Goal: Task Accomplishment & Management: Complete application form

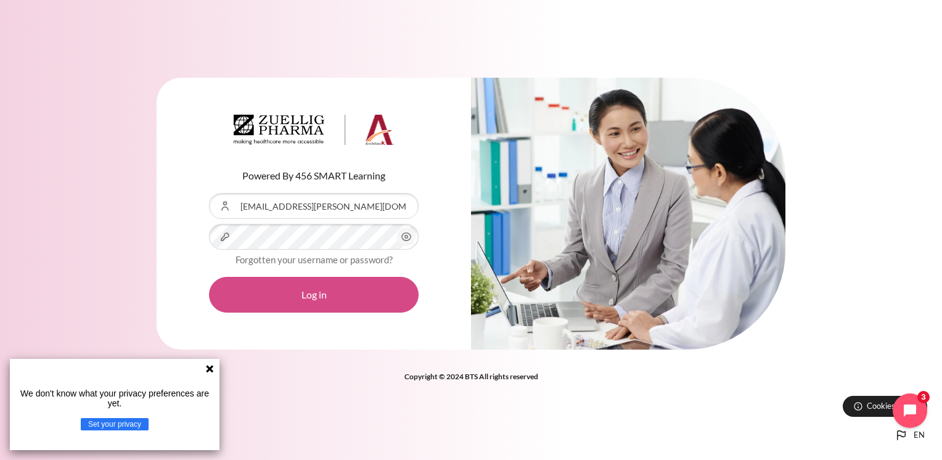
click at [343, 295] on button "Log in" at bounding box center [314, 295] width 210 height 36
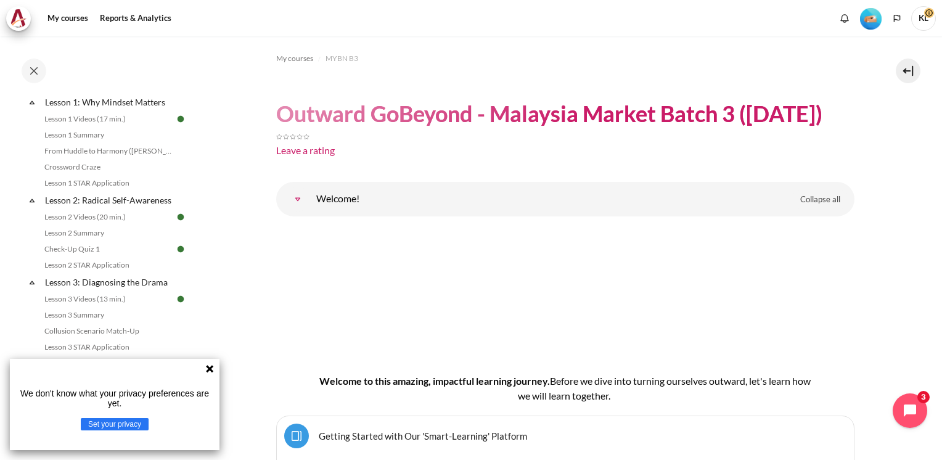
scroll to position [185, 0]
click at [121, 186] on link "Lesson 1 STAR Application" at bounding box center [108, 181] width 134 height 15
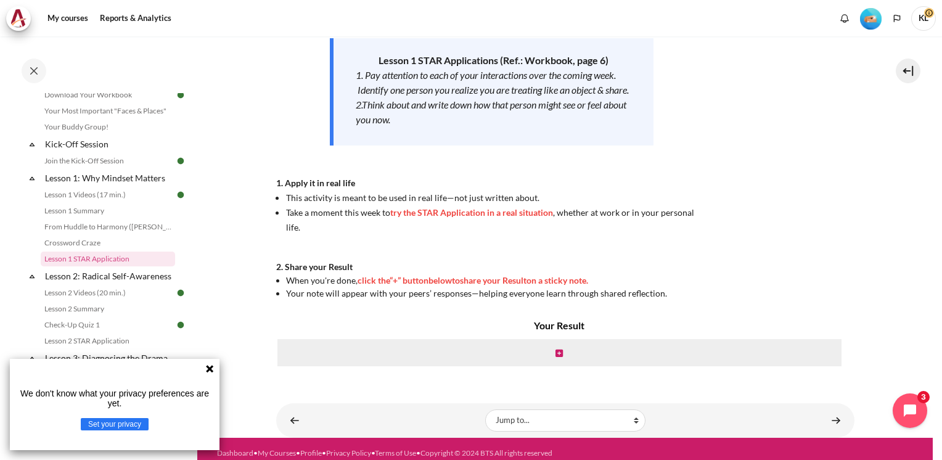
scroll to position [210, 0]
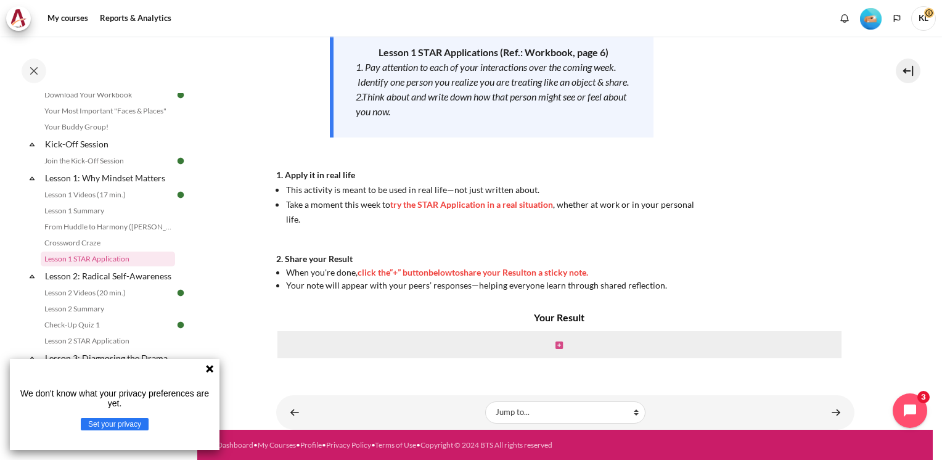
click at [556, 343] on icon "Content" at bounding box center [558, 345] width 7 height 9
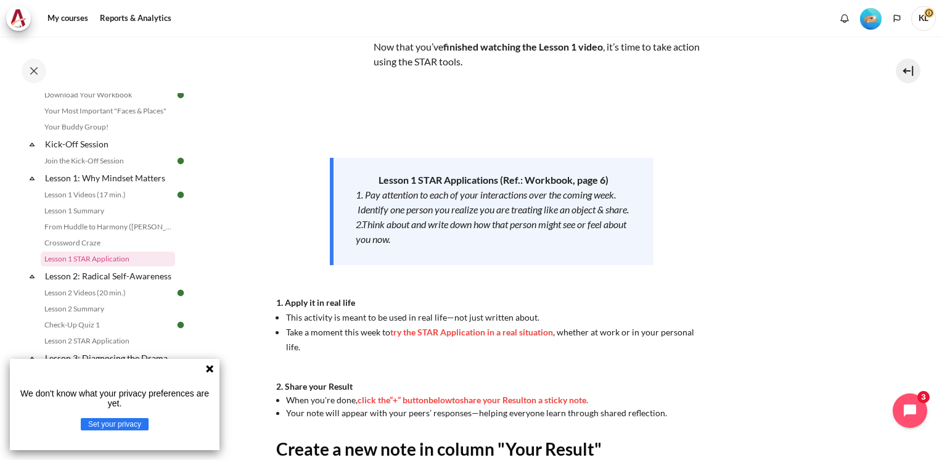
scroll to position [62, 0]
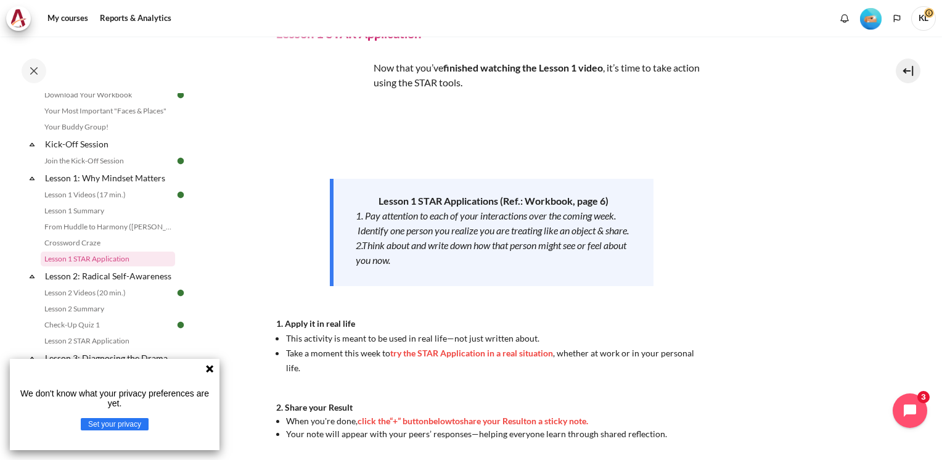
click at [210, 369] on icon at bounding box center [209, 368] width 7 height 7
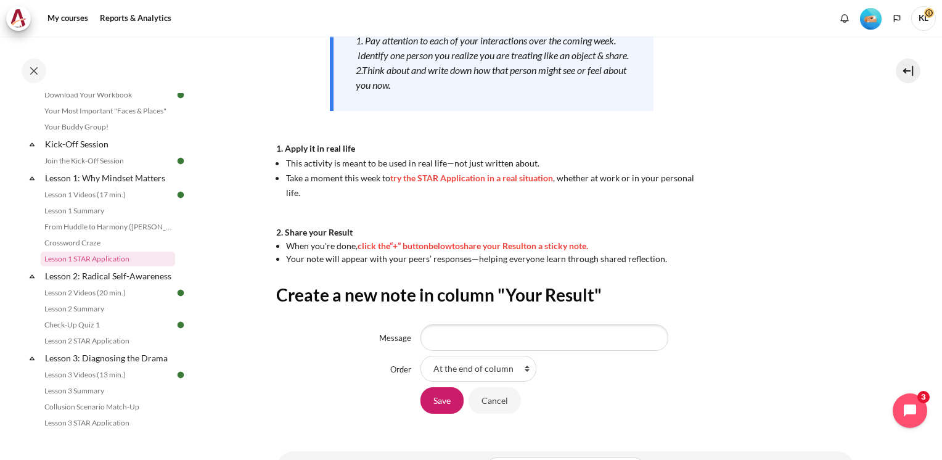
scroll to position [293, 0]
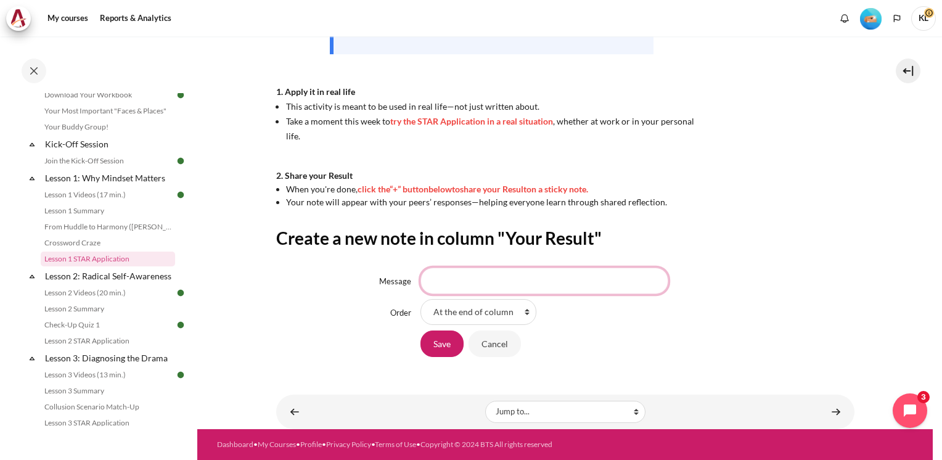
click at [580, 293] on input "Message" at bounding box center [544, 281] width 248 height 26
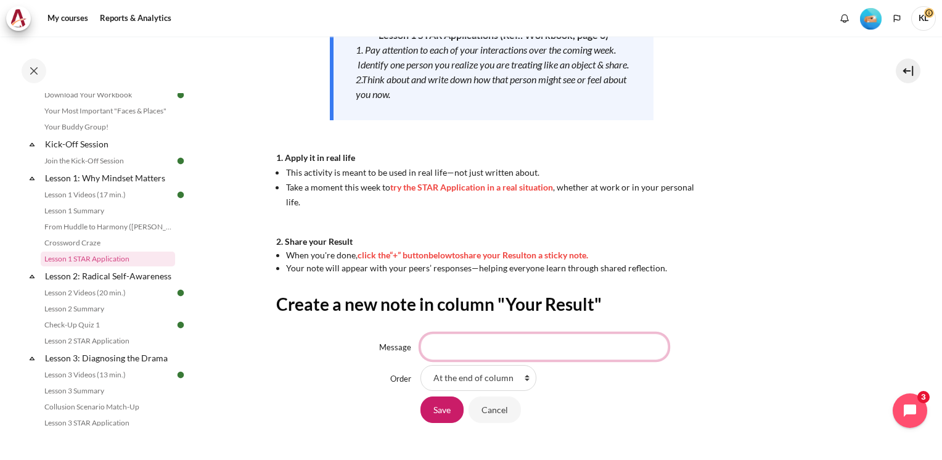
scroll to position [247, 0]
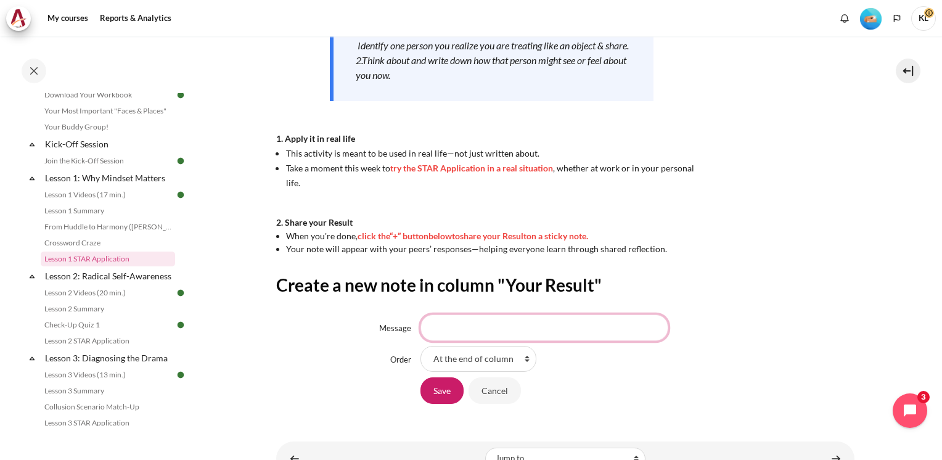
click at [536, 324] on input "Message" at bounding box center [544, 327] width 248 height 26
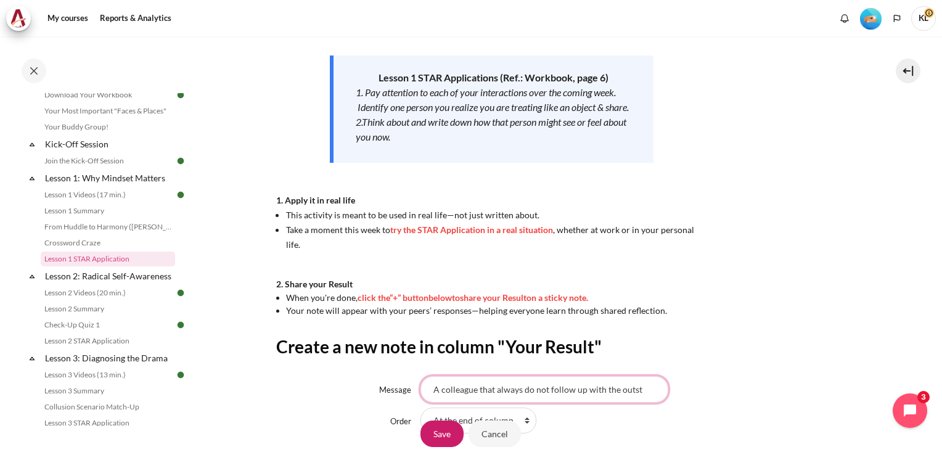
scroll to position [0, 0]
type input "A"
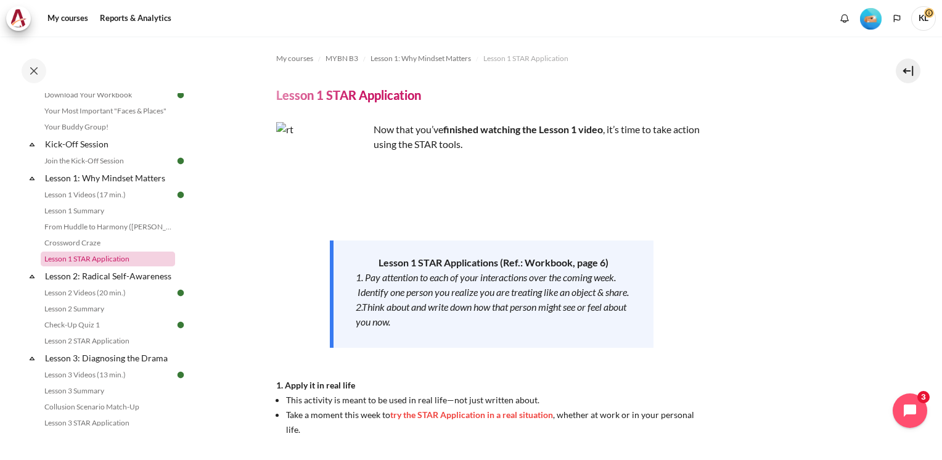
click at [108, 253] on link "Lesson 1 STAR Application" at bounding box center [108, 259] width 134 height 15
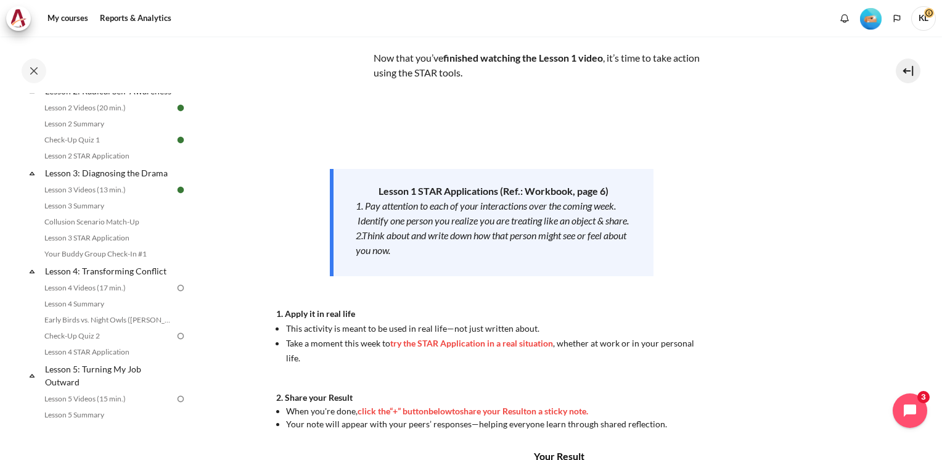
scroll to position [210, 0]
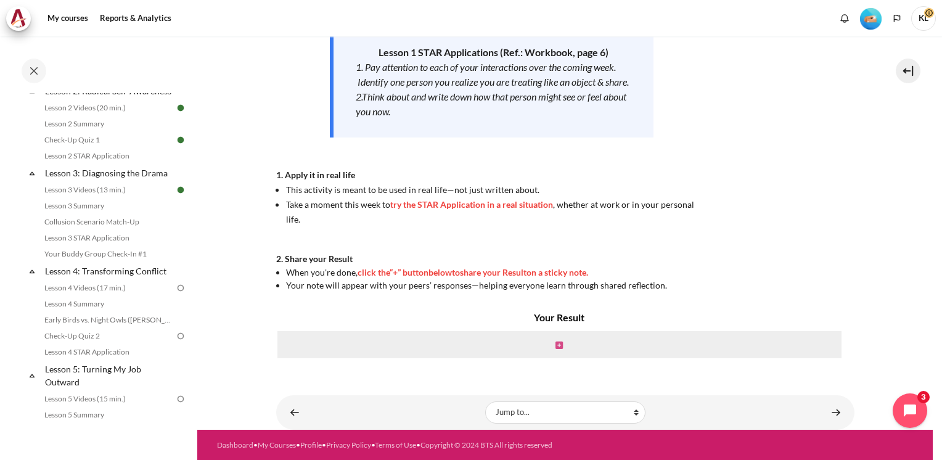
click at [555, 346] on icon "Content" at bounding box center [558, 345] width 7 height 9
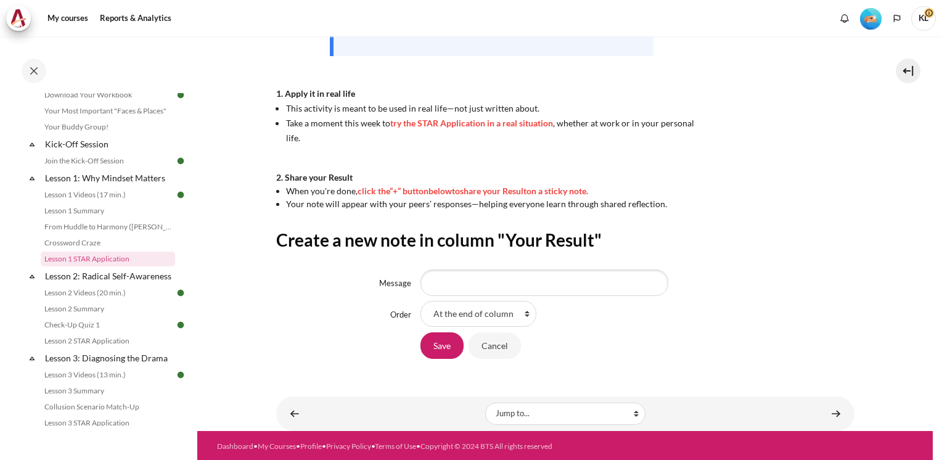
scroll to position [293, 0]
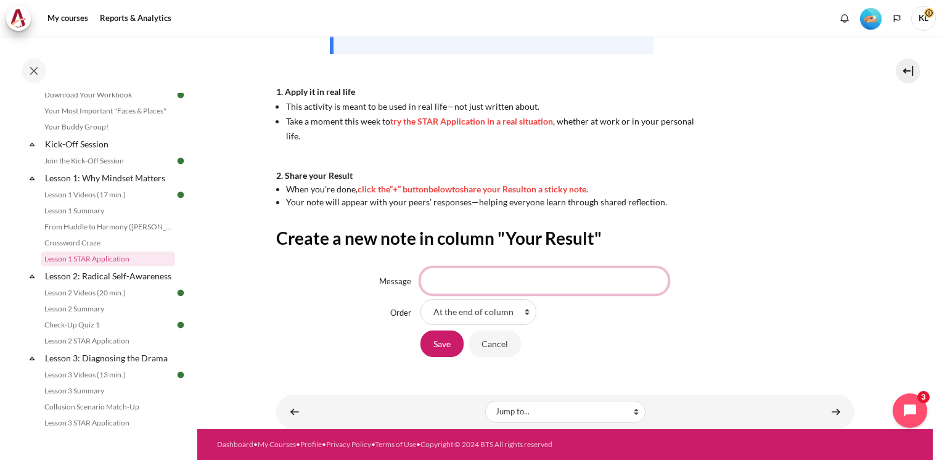
click at [441, 279] on input "Message" at bounding box center [544, 281] width 248 height 26
click at [456, 302] on select "At the end of column First place in column" at bounding box center [478, 312] width 116 height 26
select select "1"
click at [420, 299] on select "At the end of column First place in column" at bounding box center [478, 312] width 116 height 26
click at [560, 282] on input "Message" at bounding box center [544, 281] width 248 height 26
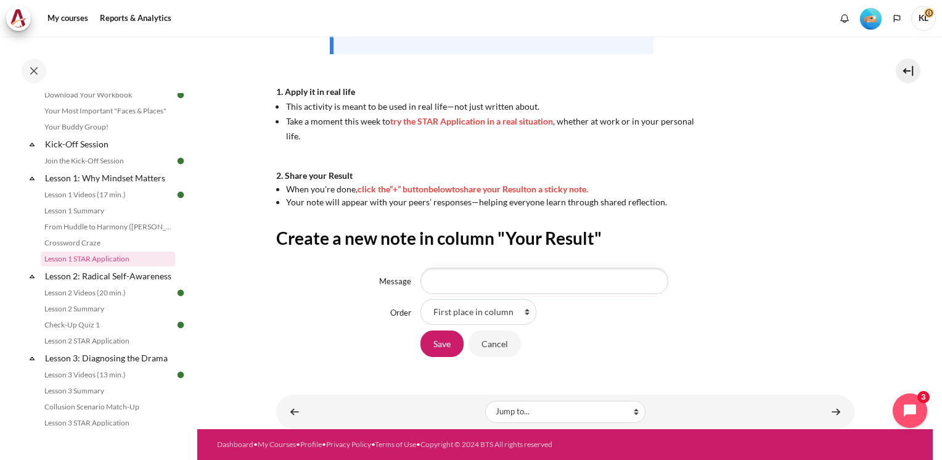
drag, startPoint x: 565, startPoint y: 302, endPoint x: 427, endPoint y: 324, distance: 139.9
click at [427, 324] on div "At the end of column First place in column" at bounding box center [637, 312] width 434 height 26
click at [471, 280] on input "Message" at bounding box center [544, 281] width 248 height 26
type input "i"
type input "a colleague that does not reply email"
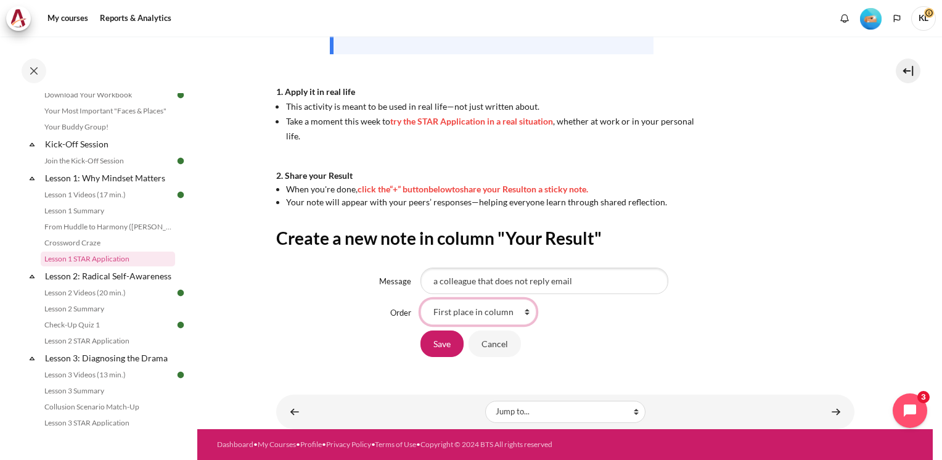
click at [516, 313] on select "At the end of column First place in column" at bounding box center [478, 312] width 116 height 26
select select "0"
click at [420, 299] on select "At the end of column First place in column" at bounding box center [478, 312] width 116 height 26
click at [577, 282] on input "a colleague that does not reply email" at bounding box center [544, 281] width 248 height 26
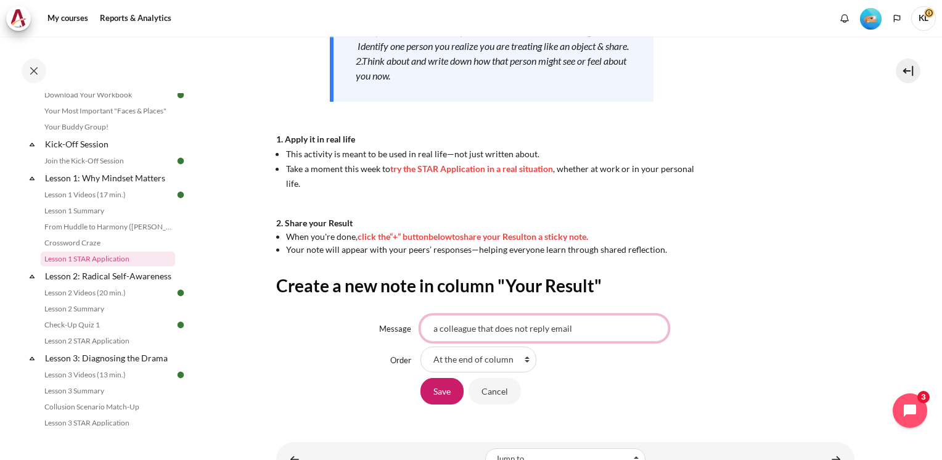
scroll to position [170, 0]
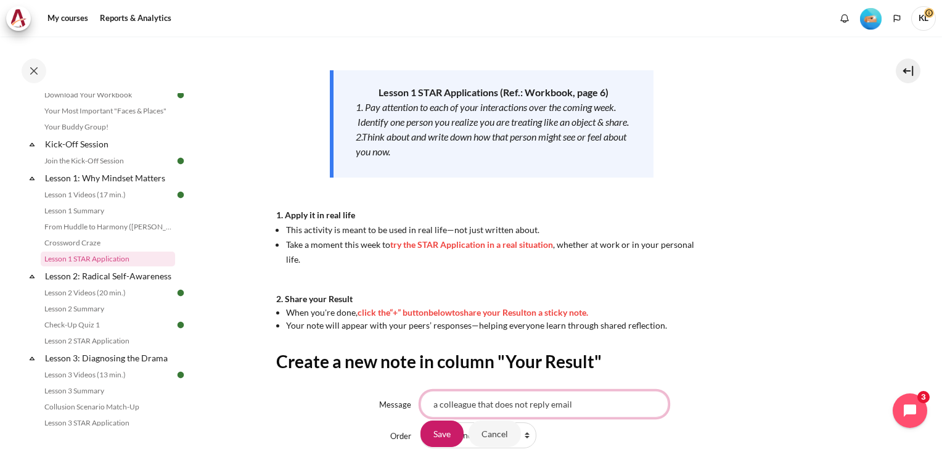
drag, startPoint x: 532, startPoint y: 400, endPoint x: 212, endPoint y: 408, distance: 320.0
click at [212, 408] on section "My courses MYBN B3 Lesson 1: Why Mindset Matters Lesson 1 STAR Application Less…" at bounding box center [564, 209] width 735 height 686
click at [433, 403] on input "a colleague that does not reply email" at bounding box center [544, 404] width 248 height 26
click at [436, 403] on input "a colleague that does not reply email" at bounding box center [544, 404] width 248 height 26
click at [614, 406] on input "Object: colleague that does not reply email" at bounding box center [544, 404] width 248 height 26
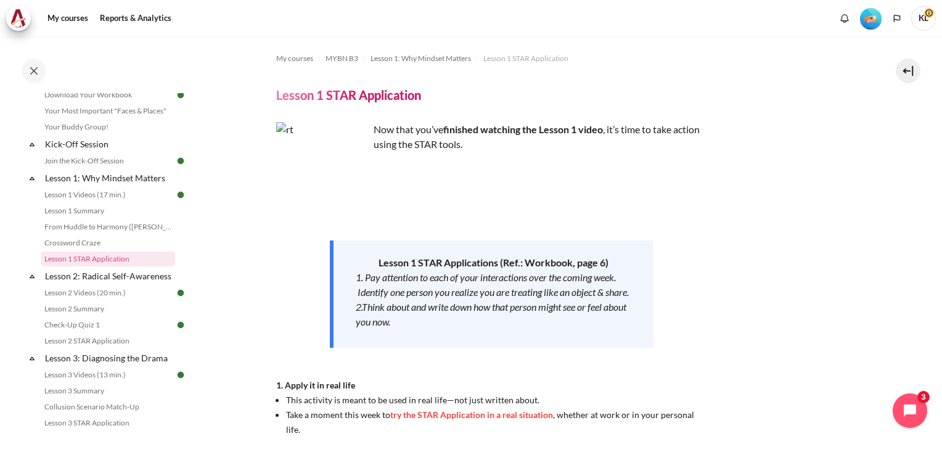
scroll to position [293, 0]
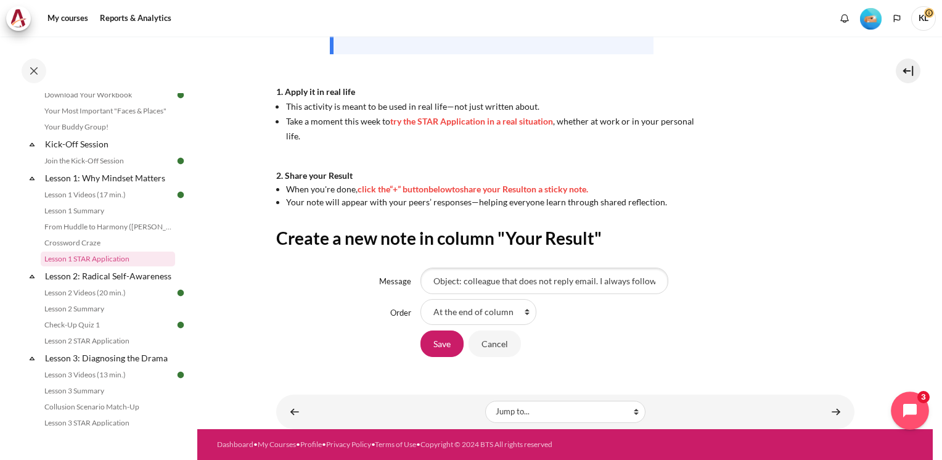
click at [920, 408] on icon "Open chat widget" at bounding box center [916, 410] width 19 height 19
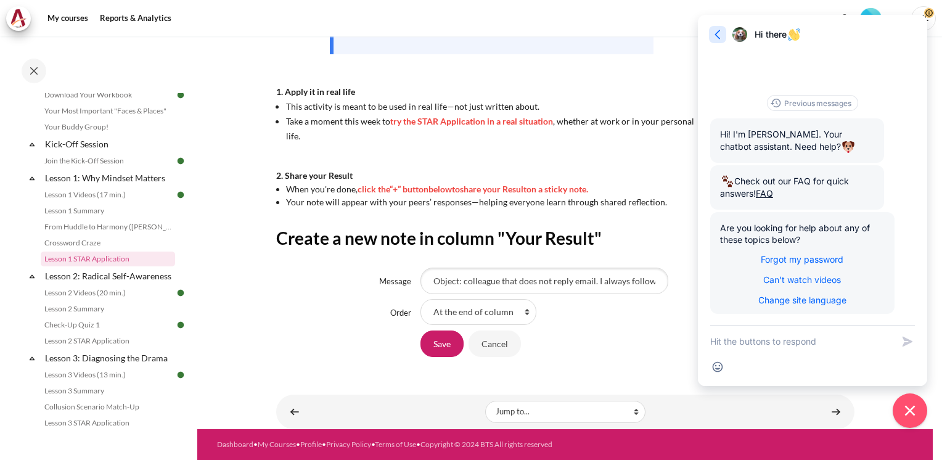
click at [720, 38] on icon "button" at bounding box center [717, 34] width 12 height 12
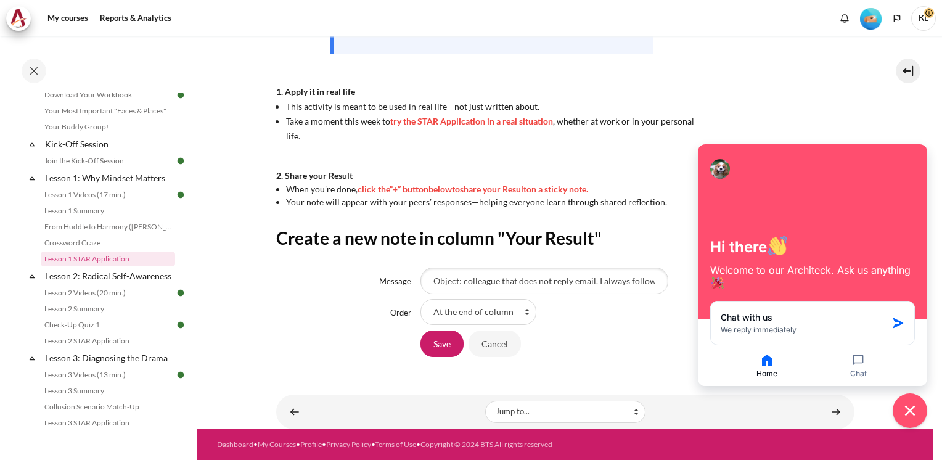
click at [800, 108] on div "Now that you’ve finished watching the Lesson 1 video , it’s time to take action…" at bounding box center [565, 19] width 578 height 380
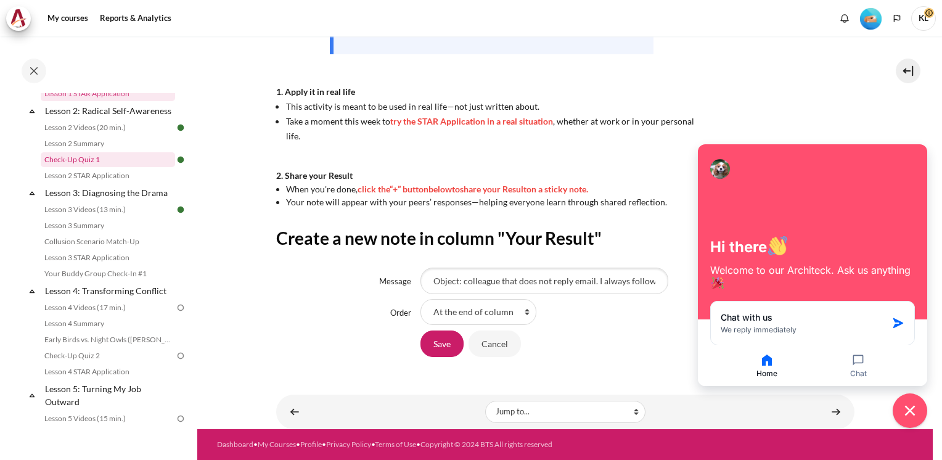
scroll to position [108, 0]
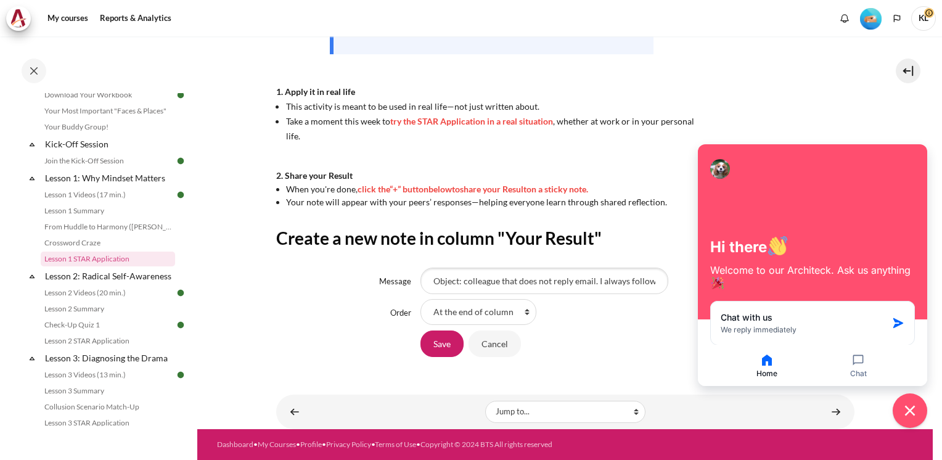
click at [726, 91] on div "Now that you’ve finished watching the Lesson 1 video , it’s time to take action…" at bounding box center [565, 19] width 578 height 380
drag, startPoint x: 522, startPoint y: 282, endPoint x: 510, endPoint y: 284, distance: 11.2
click at [522, 282] on input "Object: colleague that does not reply email. I always follow up with him verbal…" at bounding box center [544, 281] width 248 height 26
drag, startPoint x: 462, startPoint y: 284, endPoint x: 328, endPoint y: 284, distance: 133.8
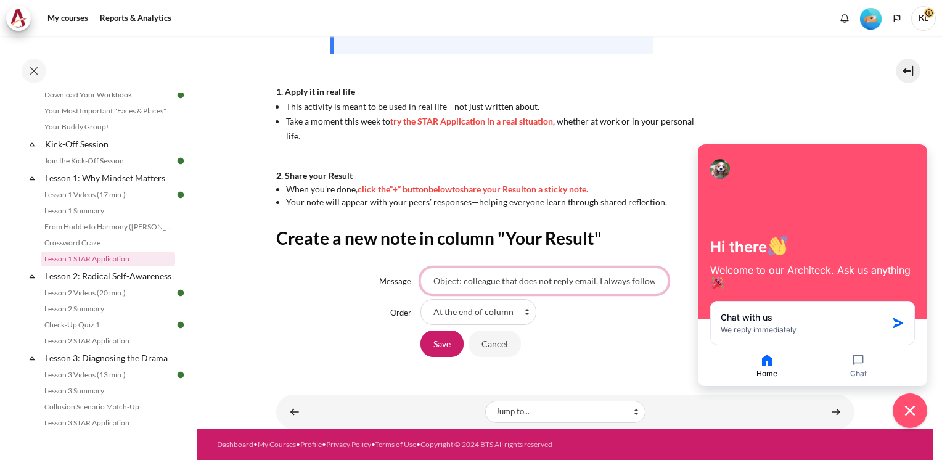
click at [328, 284] on div "Message Object: colleague that does not reply email. I always follow up with hi…" at bounding box center [565, 281] width 578 height 26
click at [806, 105] on div "Now that you’ve finished watching the Lesson 1 video , it’s time to take action…" at bounding box center [565, 19] width 578 height 380
click at [569, 338] on div "Save Cancel" at bounding box center [637, 344] width 434 height 28
drag, startPoint x: 530, startPoint y: 282, endPoint x: 600, endPoint y: 284, distance: 70.9
click at [600, 284] on input "colleague that does not reply email. I always follow up with him verbally on th…" at bounding box center [544, 281] width 248 height 26
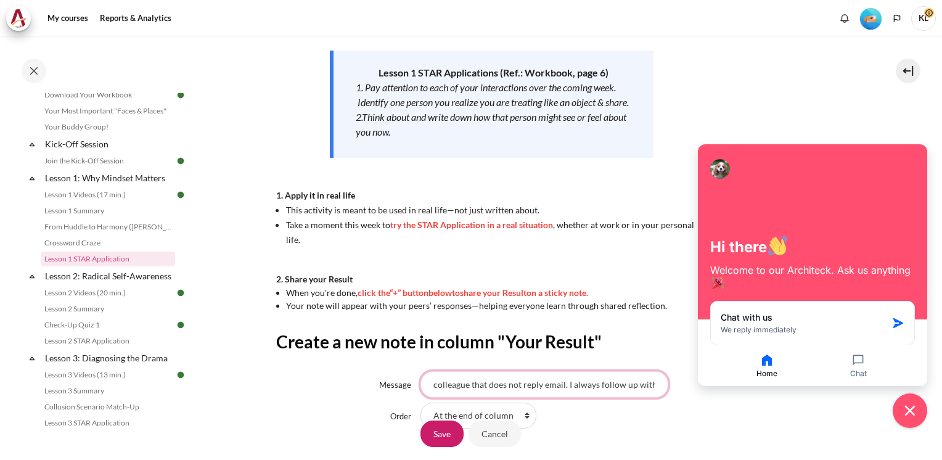
scroll to position [170, 0]
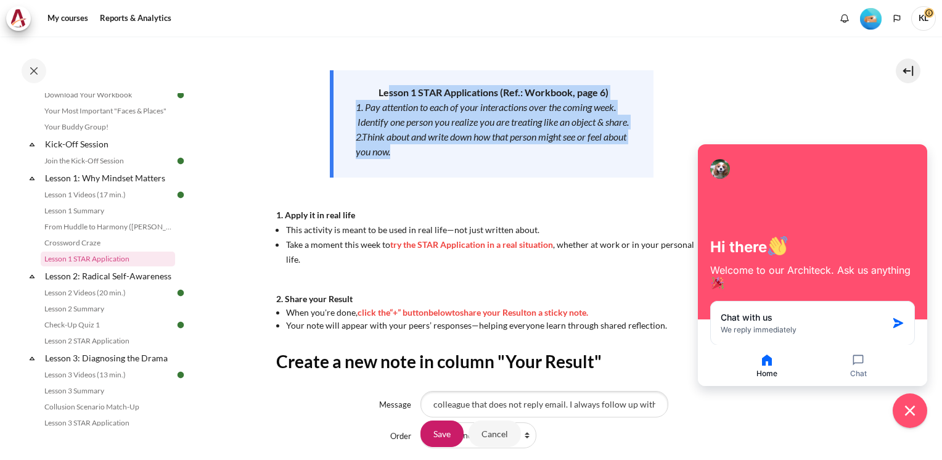
drag, startPoint x: 387, startPoint y: 94, endPoint x: 596, endPoint y: 176, distance: 224.5
click at [596, 176] on div "Lesson 1 STAR Applications (Ref.: Workbook, page 6) 1. Pay attention to each of…" at bounding box center [492, 123] width 324 height 107
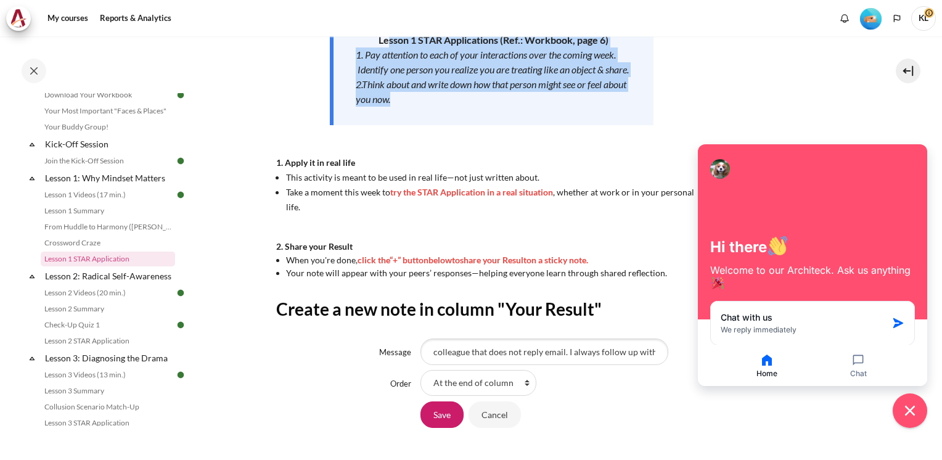
scroll to position [293, 0]
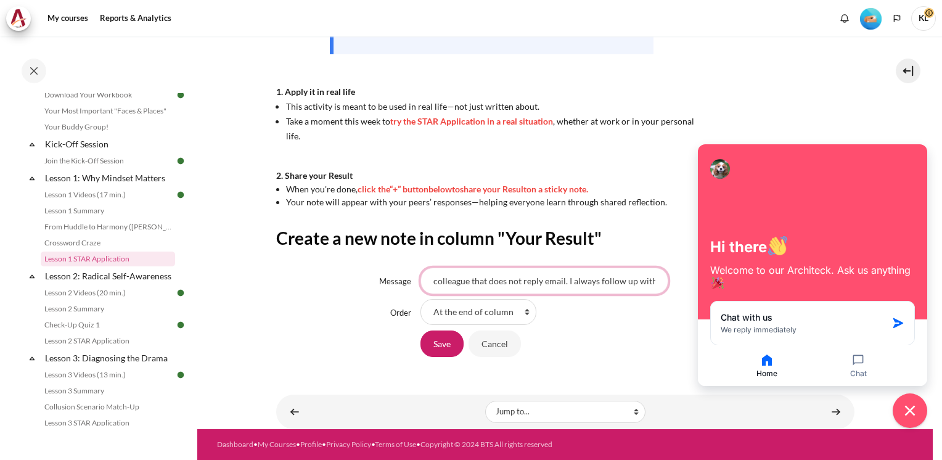
click at [545, 277] on input "colleague that does not reply email. I always follow up with him verbally on th…" at bounding box center [544, 281] width 248 height 26
drag, startPoint x: 545, startPoint y: 282, endPoint x: 663, endPoint y: 279, distance: 118.4
click at [663, 279] on div "colleague that does not reply email. I always follow up with him verbally on th…" at bounding box center [637, 281] width 434 height 26
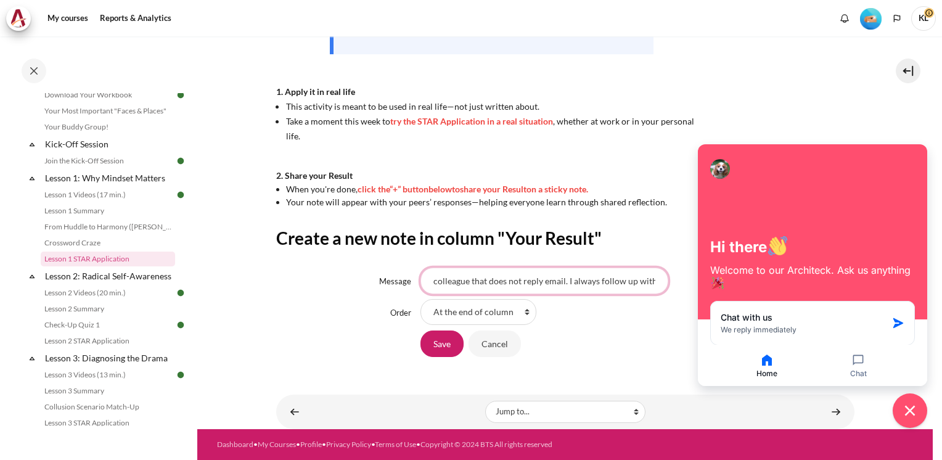
drag, startPoint x: 560, startPoint y: 281, endPoint x: 240, endPoint y: 292, distance: 320.7
click at [240, 292] on section "My courses MYBN B3 Lesson 1: Why Mindset Matters Lesson 1 STAR Application Less…" at bounding box center [564, 86] width 735 height 686
click at [567, 282] on input "colleague that does not reply email. I always follow up with him verbally on th…" at bounding box center [544, 281] width 248 height 26
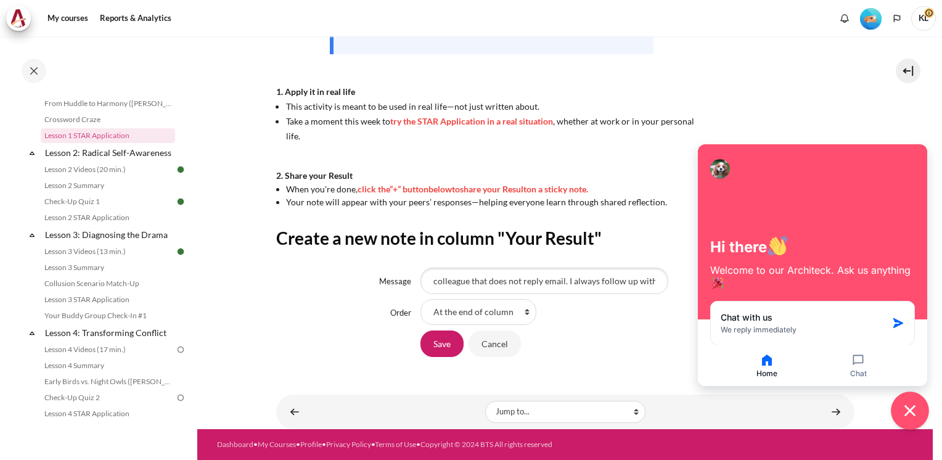
click at [918, 413] on button "Close chat widget" at bounding box center [910, 410] width 38 height 38
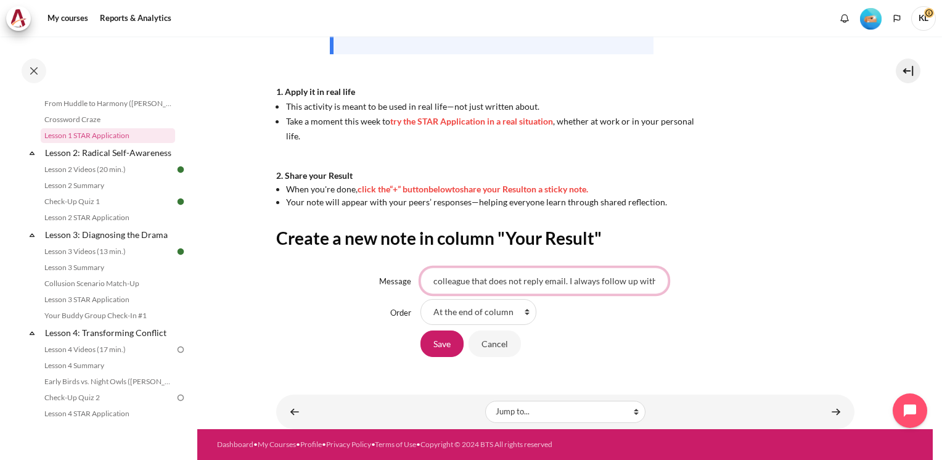
click at [599, 280] on input "colleague that does not reply email. I always follow up with him verbally on th…" at bounding box center [544, 281] width 248 height 26
drag, startPoint x: 486, startPoint y: 281, endPoint x: 743, endPoint y: 284, distance: 257.1
click at [743, 284] on div "colleague that does not reply email. I always follow up with him verbally on th…" at bounding box center [637, 281] width 434 height 26
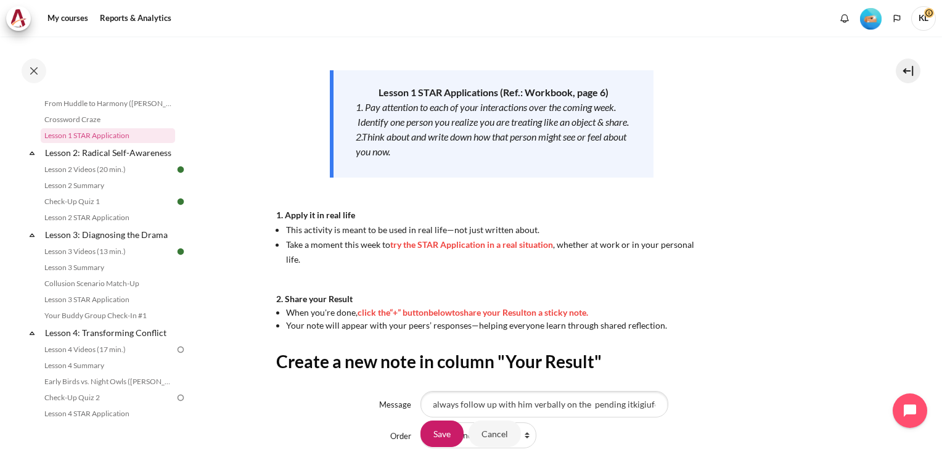
scroll to position [0, 0]
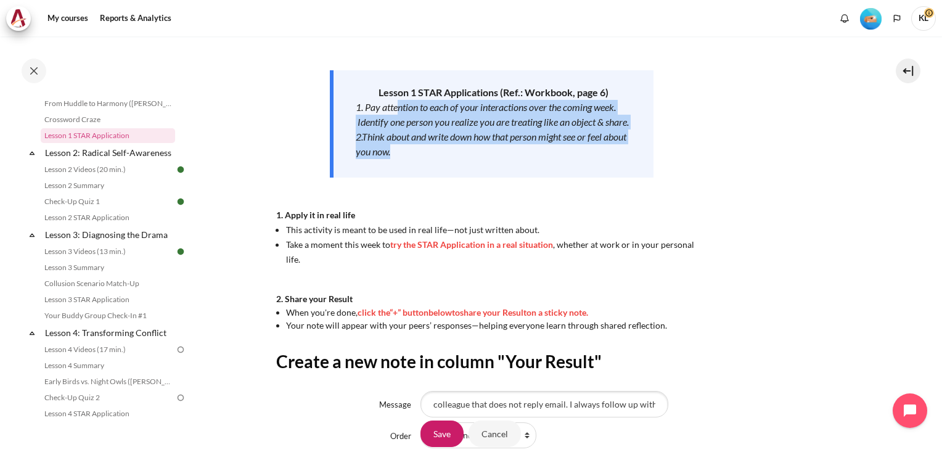
drag, startPoint x: 397, startPoint y: 110, endPoint x: 442, endPoint y: 161, distance: 67.7
click at [442, 161] on div "Lesson 1 STAR Applications (Ref.: Workbook, page 6) 1. Pay attention to each of…" at bounding box center [492, 123] width 324 height 107
drag, startPoint x: 442, startPoint y: 161, endPoint x: 399, endPoint y: 118, distance: 60.6
click at [399, 118] on em "1. Pay attention to each of your interactions over the coming week. Identify on…" at bounding box center [492, 114] width 273 height 27
click at [403, 154] on em "2.Think about and write down how that person might see or feel about you now." at bounding box center [491, 144] width 271 height 27
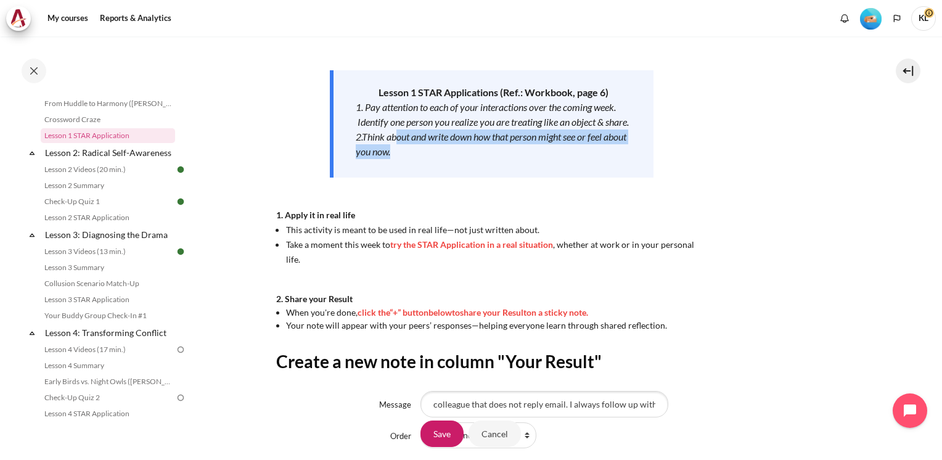
drag, startPoint x: 397, startPoint y: 154, endPoint x: 464, endPoint y: 162, distance: 67.7
click at [464, 159] on div "2.Think about and write down how that person might see or feel about you now." at bounding box center [494, 144] width 276 height 30
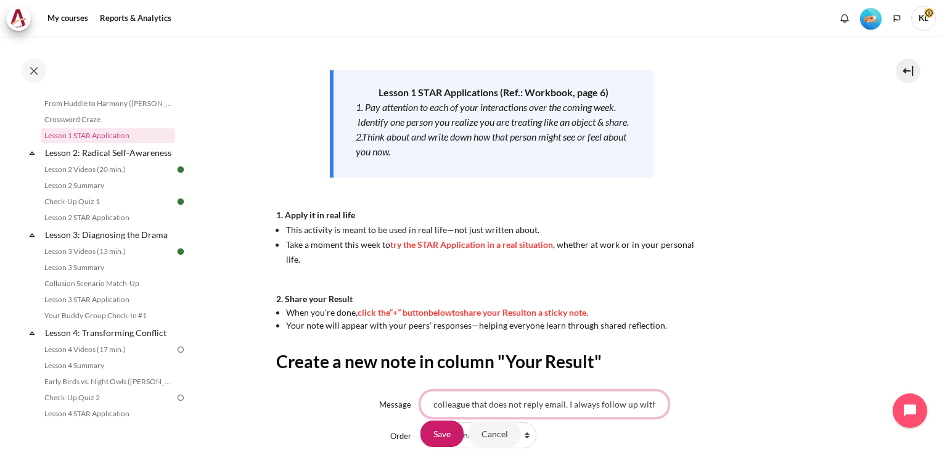
click at [632, 412] on input "colleague that does not reply email. I always follow up with him verbally on th…" at bounding box center [544, 404] width 248 height 26
drag, startPoint x: 634, startPoint y: 409, endPoint x: 760, endPoint y: 403, distance: 125.9
click at [760, 403] on div "colleague that does not reply email. I always follow up with him verbally on th…" at bounding box center [637, 404] width 434 height 26
click at [540, 405] on input "colleague that does not reply email. I always follow up with him verbally on th…" at bounding box center [544, 404] width 248 height 26
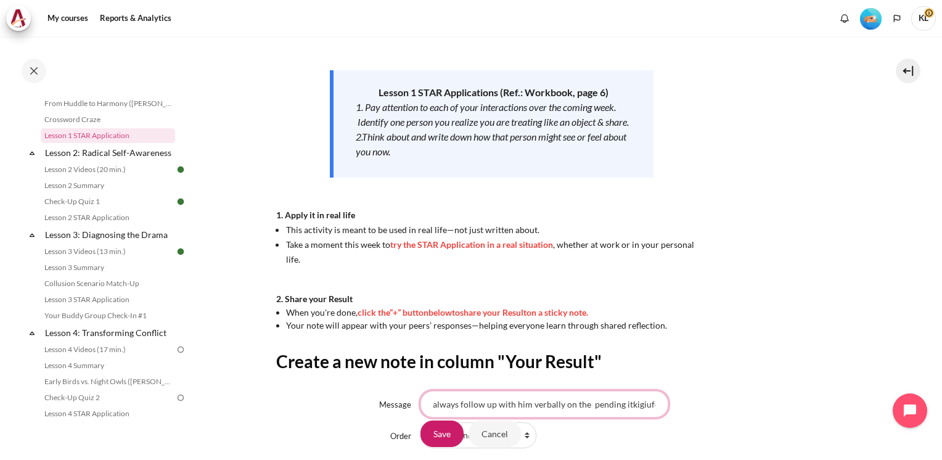
scroll to position [0, 0]
drag, startPoint x: 514, startPoint y: 407, endPoint x: 285, endPoint y: 404, distance: 229.3
click at [285, 404] on div "Message colleague that does not reply email. I always follow up with him verbal…" at bounding box center [565, 404] width 578 height 26
click at [595, 406] on input "colleague that does not reply email. I always follow up with him verbally on th…" at bounding box center [544, 404] width 248 height 26
click at [522, 408] on input "colleague that does not reply email. I always follow up with him verbally on th…" at bounding box center [544, 404] width 248 height 26
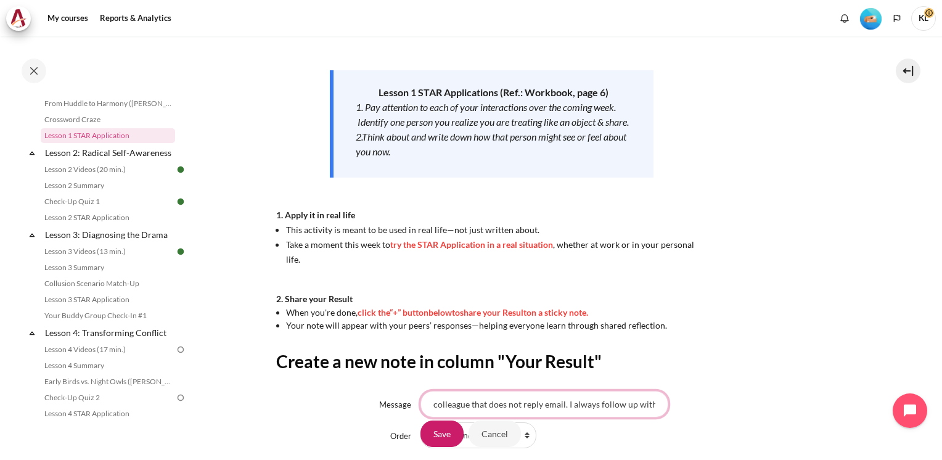
drag, startPoint x: 550, startPoint y: 409, endPoint x: 326, endPoint y: 408, distance: 223.8
click at [328, 408] on div "Message colleague that does not reply email. I always follow up with him verbal…" at bounding box center [565, 404] width 578 height 26
click at [540, 408] on input "colleague that does not reply email. I always follow up with him verbally on th…" at bounding box center [544, 404] width 248 height 26
drag, startPoint x: 519, startPoint y: 405, endPoint x: 488, endPoint y: 408, distance: 31.0
click at [488, 408] on input "colleague that does not reply email. I always follow up with him verbally on th…" at bounding box center [544, 404] width 248 height 26
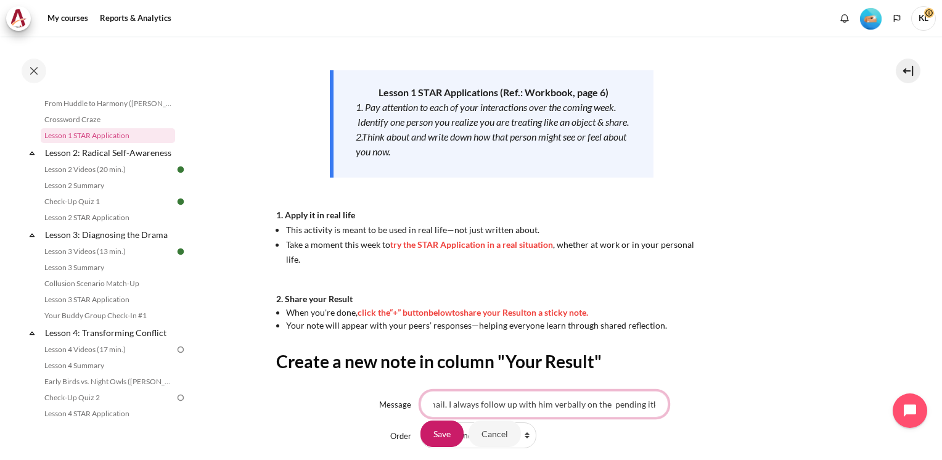
scroll to position [0, 141]
drag, startPoint x: 610, startPoint y: 409, endPoint x: 653, endPoint y: 410, distance: 43.2
click at [742, 415] on div "colleague that always d reply email. I always follow up with him verbally on th…" at bounding box center [637, 404] width 434 height 26
drag, startPoint x: 613, startPoint y: 403, endPoint x: 711, endPoint y: 403, distance: 97.4
click at [711, 403] on div "colleague that always d reply email. I always follow up with him verbally on th…" at bounding box center [637, 404] width 434 height 26
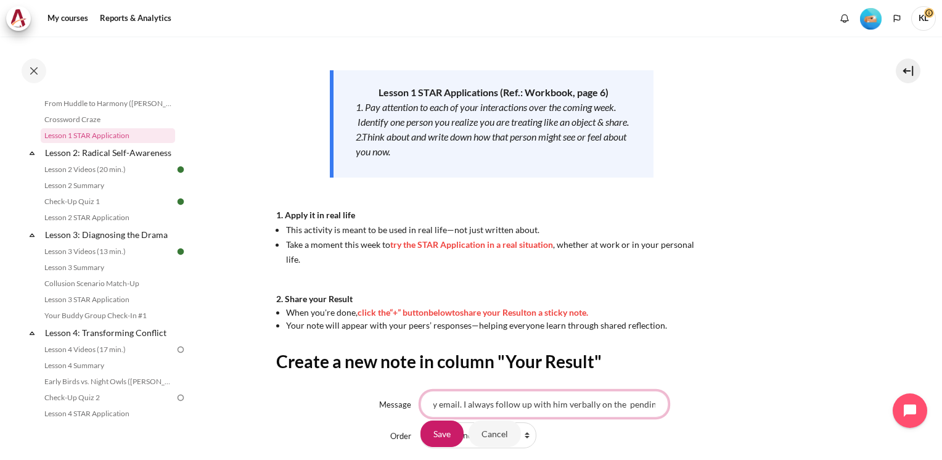
scroll to position [0, 0]
drag, startPoint x: 577, startPoint y: 408, endPoint x: 192, endPoint y: 392, distance: 385.0
click at [192, 392] on div "Skip to main content Open course index Completed 28% 7 / 25 Expand Collapse" at bounding box center [471, 230] width 942 height 460
click at [466, 406] on input "colleague that always d reply email. I always follow up with him verbally on th…" at bounding box center [544, 404] width 248 height 26
click at [517, 403] on input "colleague that always d reply email. I always follow up with him verbally on th…" at bounding box center [544, 404] width 248 height 26
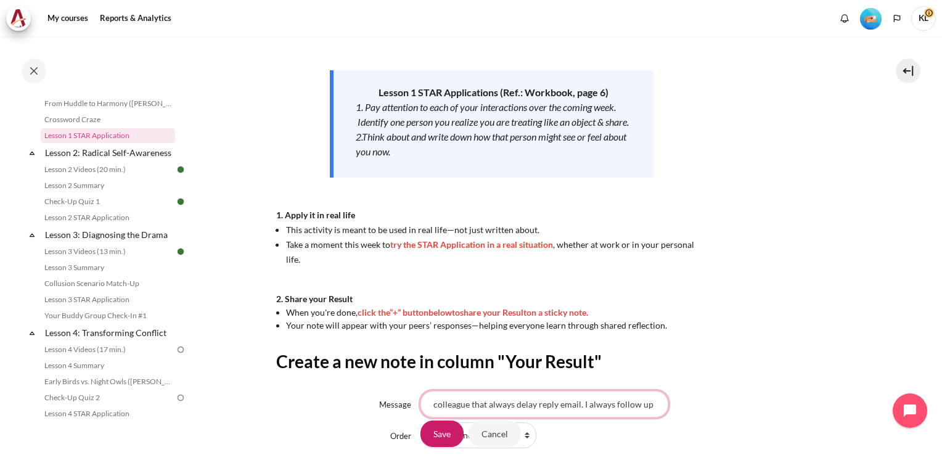
drag, startPoint x: 579, startPoint y: 404, endPoint x: 534, endPoint y: 403, distance: 45.6
click at [534, 403] on input "colleague that always delay reply email. I always follow up with him verbally o…" at bounding box center [544, 404] width 248 height 26
drag, startPoint x: 579, startPoint y: 404, endPoint x: 469, endPoint y: 406, distance: 109.7
click at [469, 406] on input "colleague that always delay reply email. I always follow up with him verbally o…" at bounding box center [544, 404] width 248 height 26
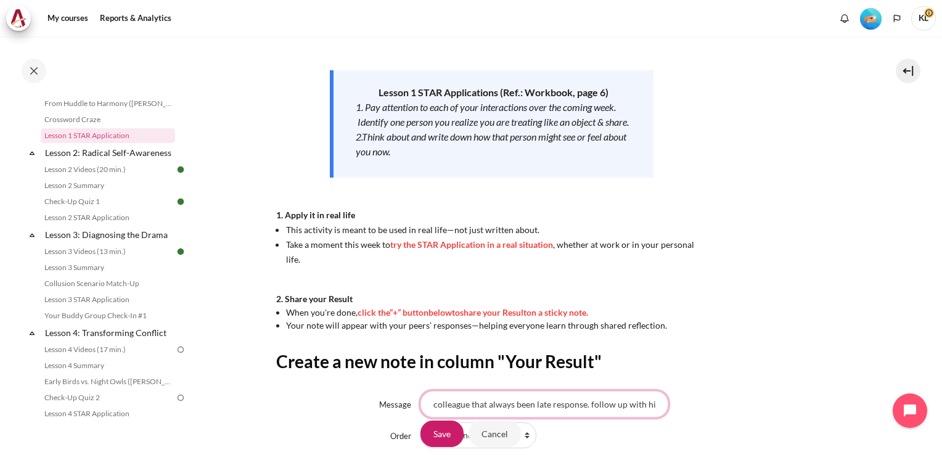
click at [623, 408] on input "colleague that always been late response. follow up with him and he might feel" at bounding box center [544, 404] width 248 height 26
drag, startPoint x: 635, startPoint y: 404, endPoint x: 710, endPoint y: 404, distance: 75.2
click at [710, 404] on div "colleague that always been late response. follow up with him and he might feel" at bounding box center [637, 404] width 434 height 26
click at [639, 404] on input "colleague that always been late response. follow up with him and he might feel" at bounding box center [544, 404] width 248 height 26
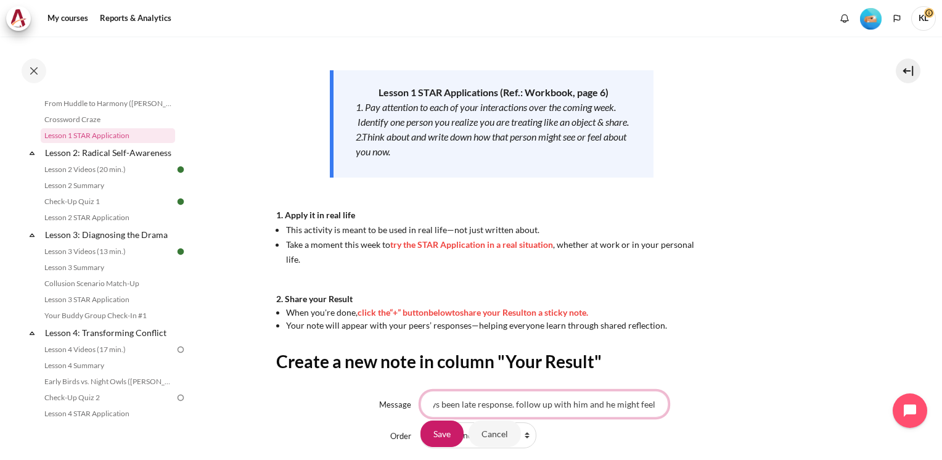
click at [647, 403] on input "colleague that always been late response. follow up with him and he might feel" at bounding box center [544, 404] width 248 height 26
type input "colleague that always been late response. follow up with him and he might feel …"
click at [441, 430] on input "Save" at bounding box center [441, 433] width 43 height 26
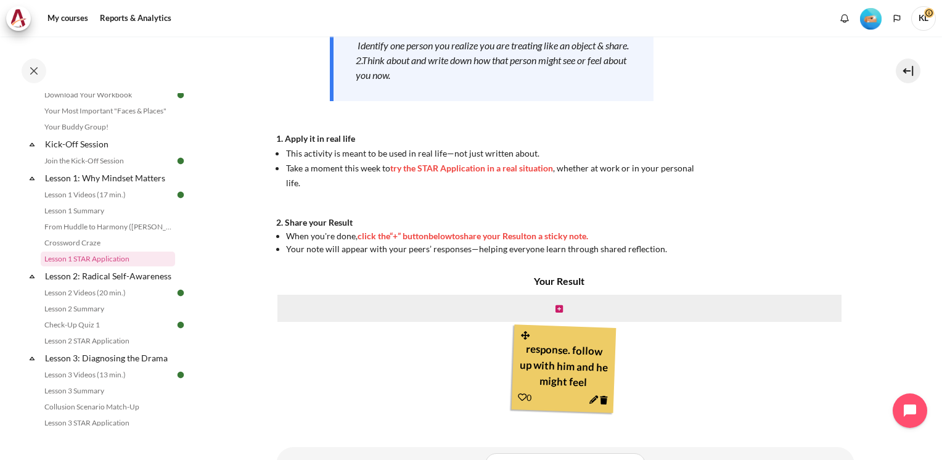
scroll to position [44, 0]
click at [102, 300] on link "Lesson 2 Videos (20 min.)" at bounding box center [108, 292] width 134 height 15
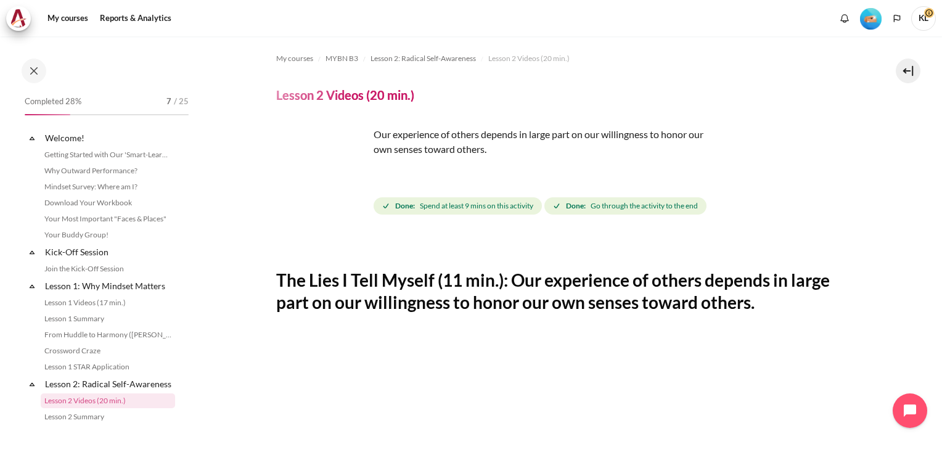
scroll to position [155, 0]
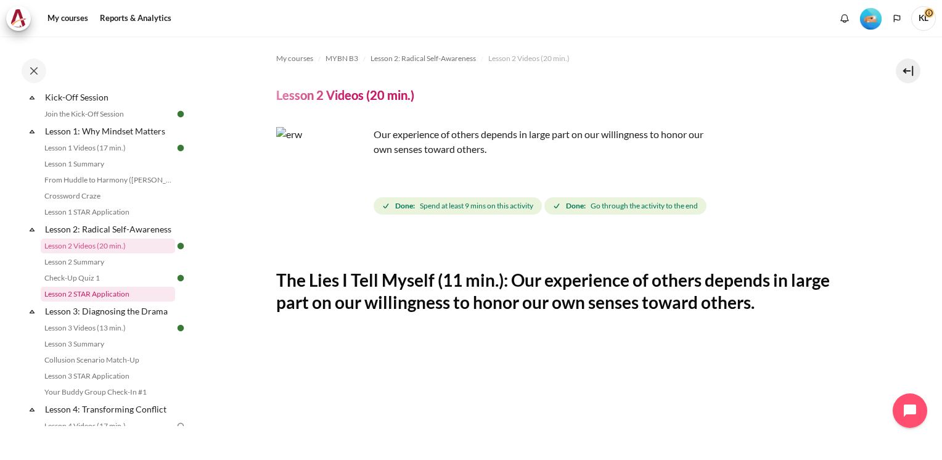
click at [102, 301] on link "Lesson 2 STAR Application" at bounding box center [108, 294] width 134 height 15
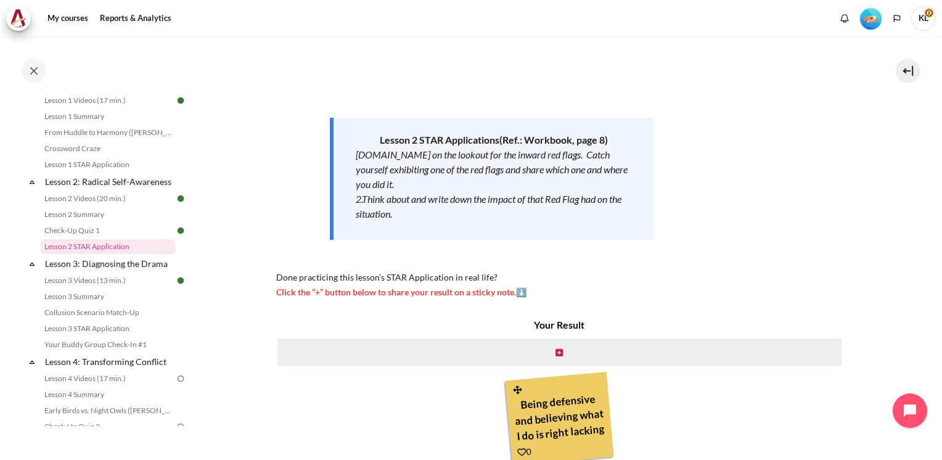
scroll to position [101, 0]
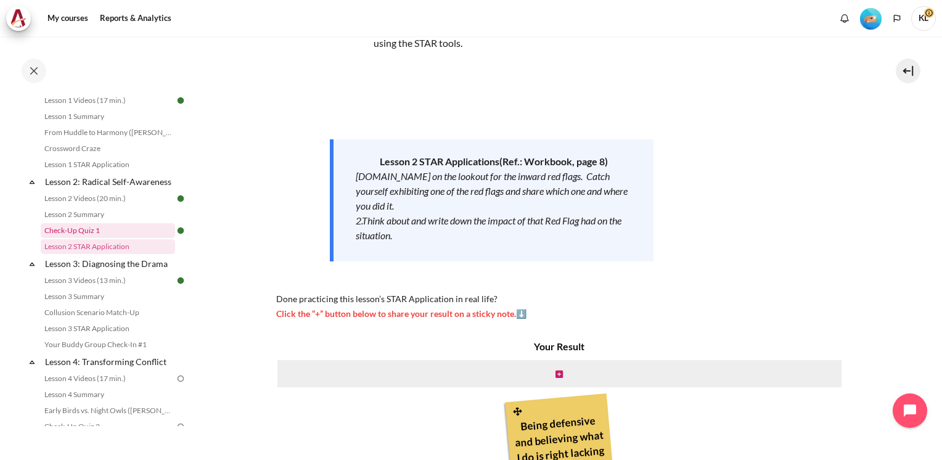
click at [75, 238] on link "Check-Up Quiz 1" at bounding box center [108, 230] width 134 height 15
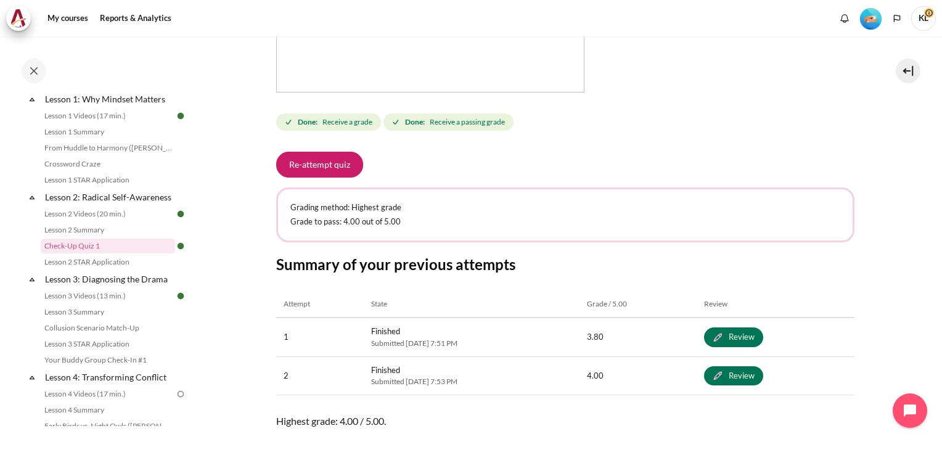
scroll to position [501, 0]
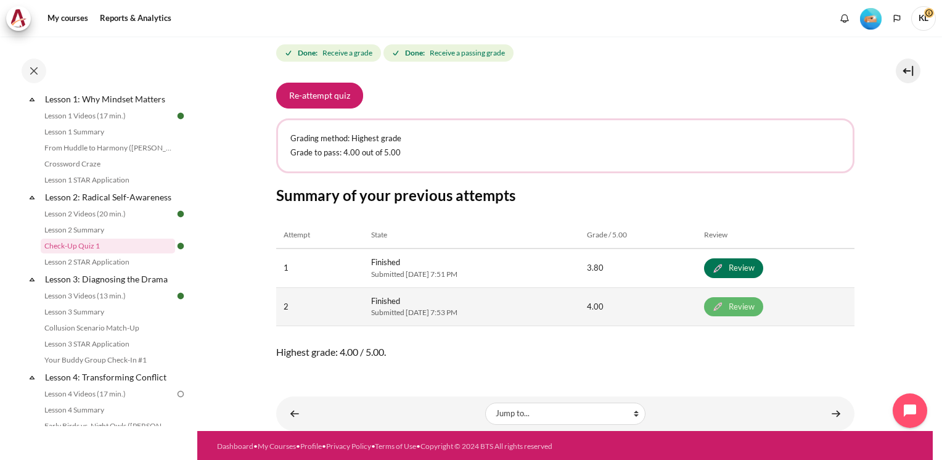
click at [763, 311] on link "Review" at bounding box center [733, 307] width 59 height 20
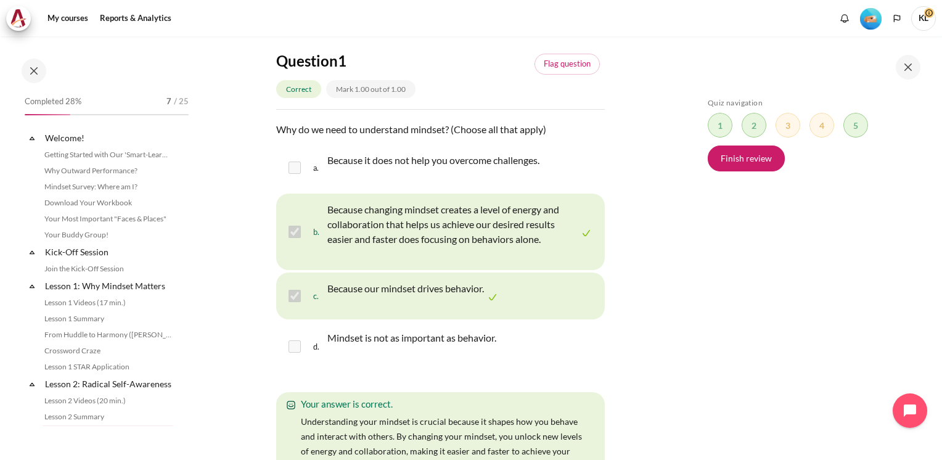
scroll to position [187, 0]
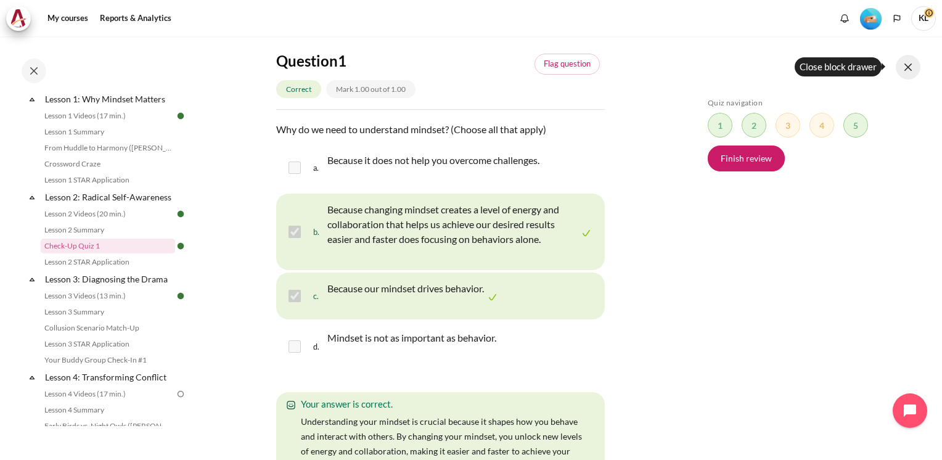
click at [907, 65] on button at bounding box center [908, 67] width 25 height 25
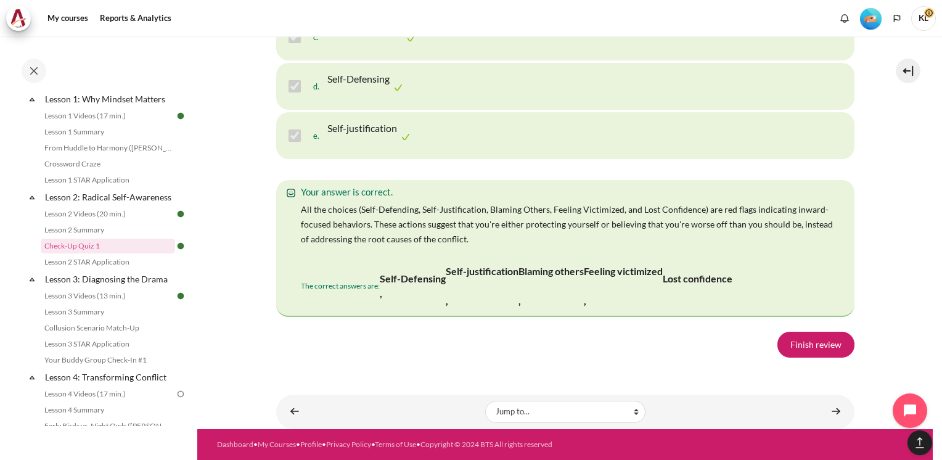
scroll to position [2342, 0]
click at [121, 269] on link "Lesson 2 STAR Application" at bounding box center [108, 262] width 134 height 15
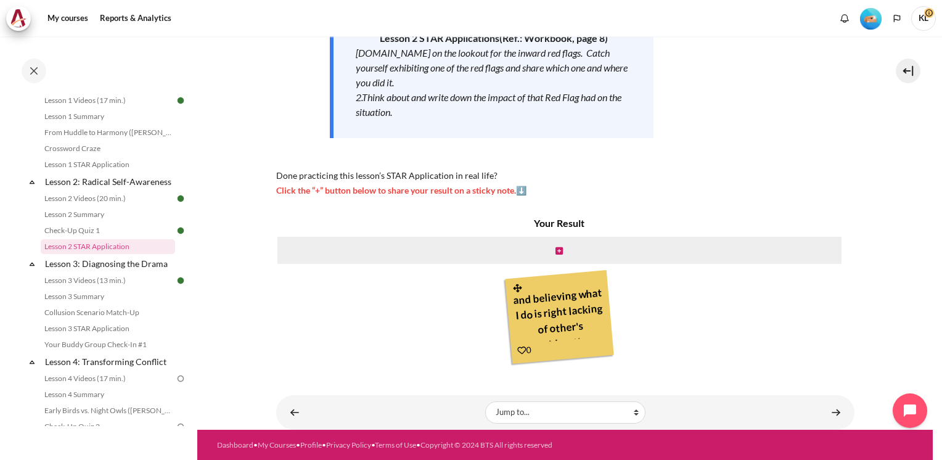
scroll to position [30, 0]
click at [557, 249] on icon "Content" at bounding box center [558, 251] width 7 height 9
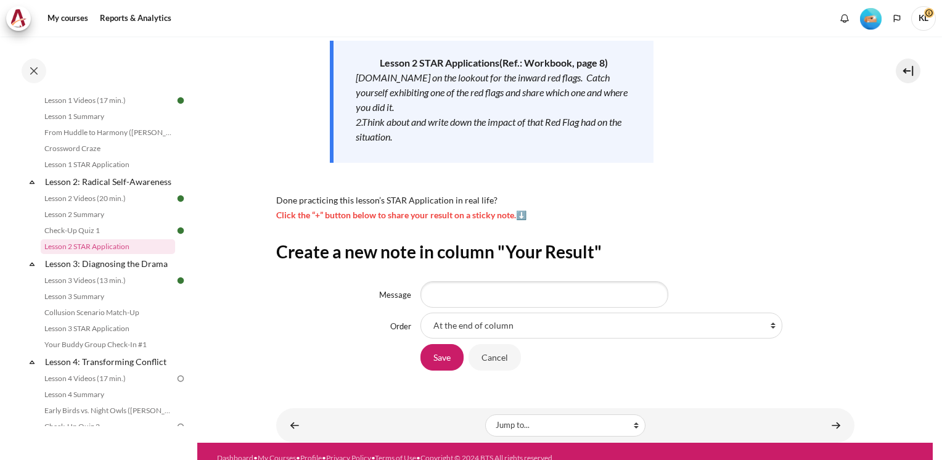
scroll to position [213, 0]
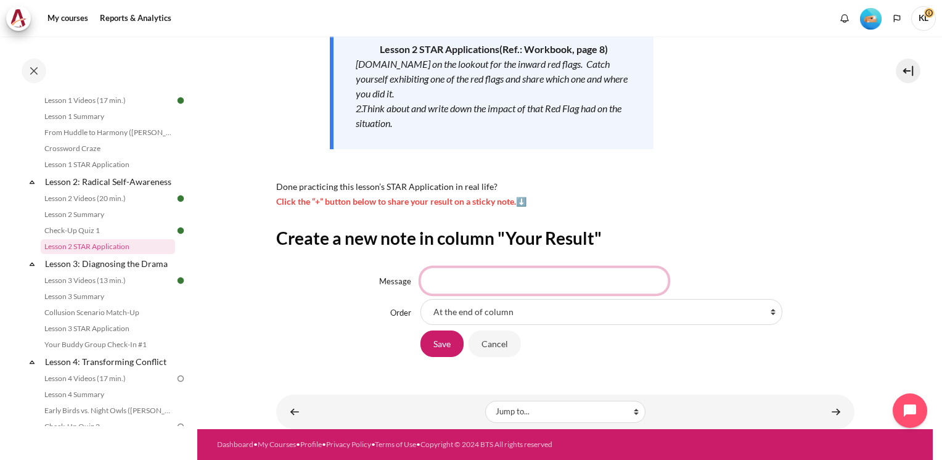
click at [539, 279] on input "Message" at bounding box center [544, 281] width 248 height 26
click at [628, 277] on input "Comment from a colleague: Too kind-hearted" at bounding box center [544, 281] width 248 height 26
drag, startPoint x: 641, startPoint y: 282, endPoint x: 755, endPoint y: 282, distance: 113.4
click at [755, 282] on div "Comment from a colleague: Too kind-hearted and get bullied in work" at bounding box center [637, 281] width 434 height 26
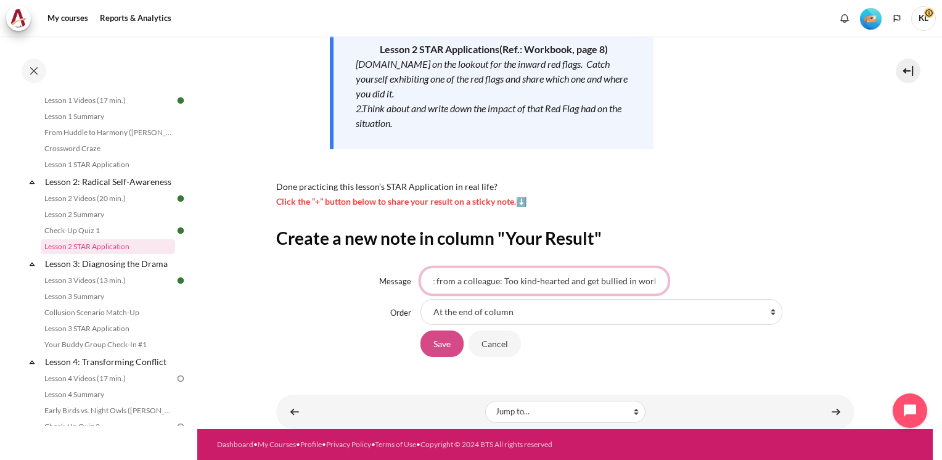
type input "Comment from a colleague: Too kind-hearted and get bullied in work"
click at [448, 345] on input "Save" at bounding box center [441, 343] width 43 height 26
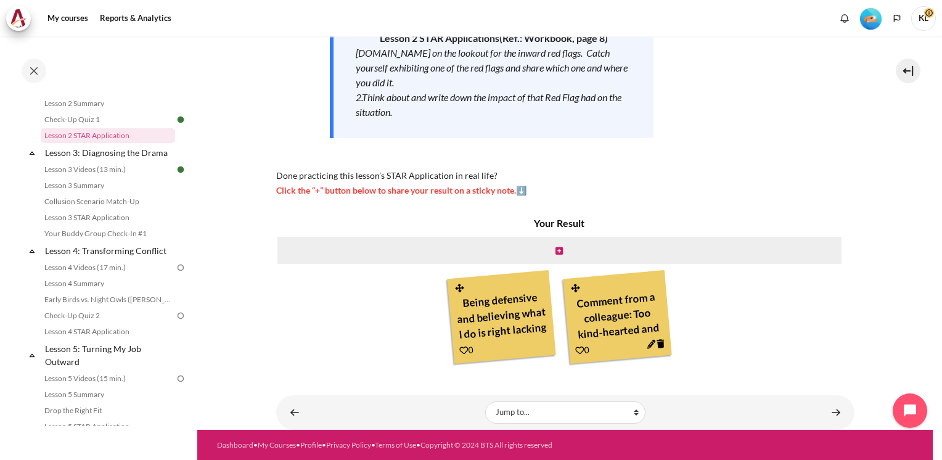
scroll to position [309, 0]
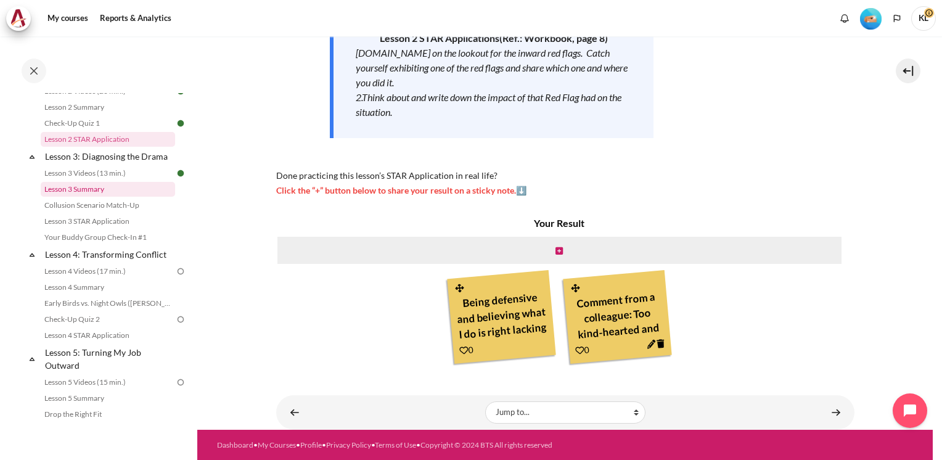
click at [113, 197] on link "Lesson 3 Summary" at bounding box center [108, 189] width 134 height 15
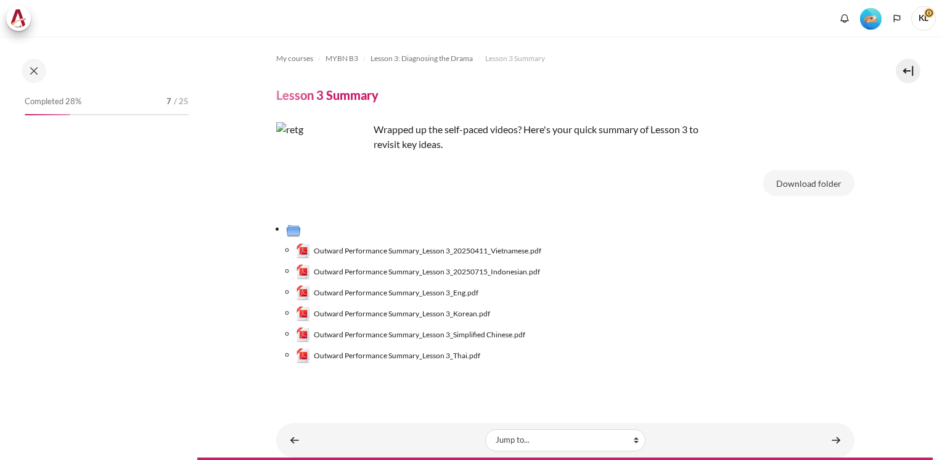
scroll to position [253, 0]
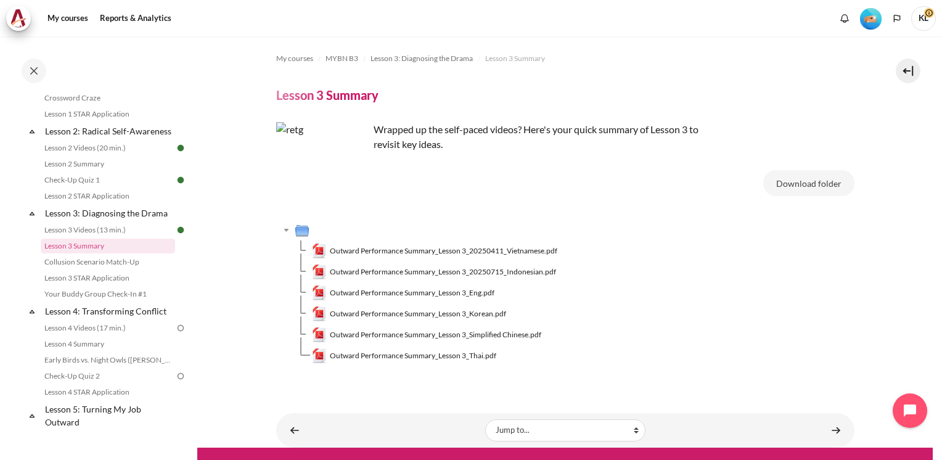
click at [828, 92] on header "Lesson 3 Summary" at bounding box center [565, 95] width 578 height 16
